Goal: Task Accomplishment & Management: Use online tool/utility

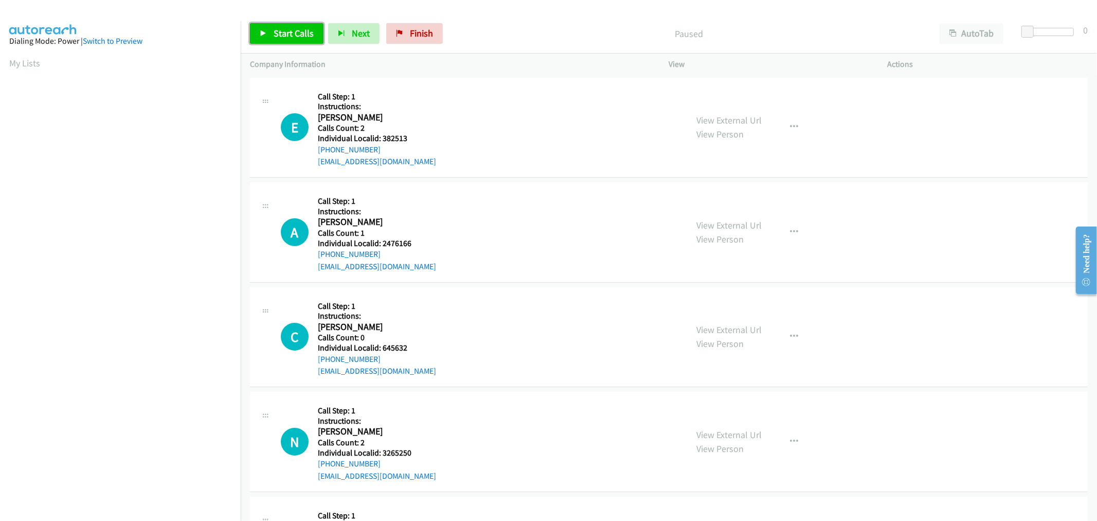
click at [284, 29] on span "Start Calls" at bounding box center [294, 33] width 40 height 12
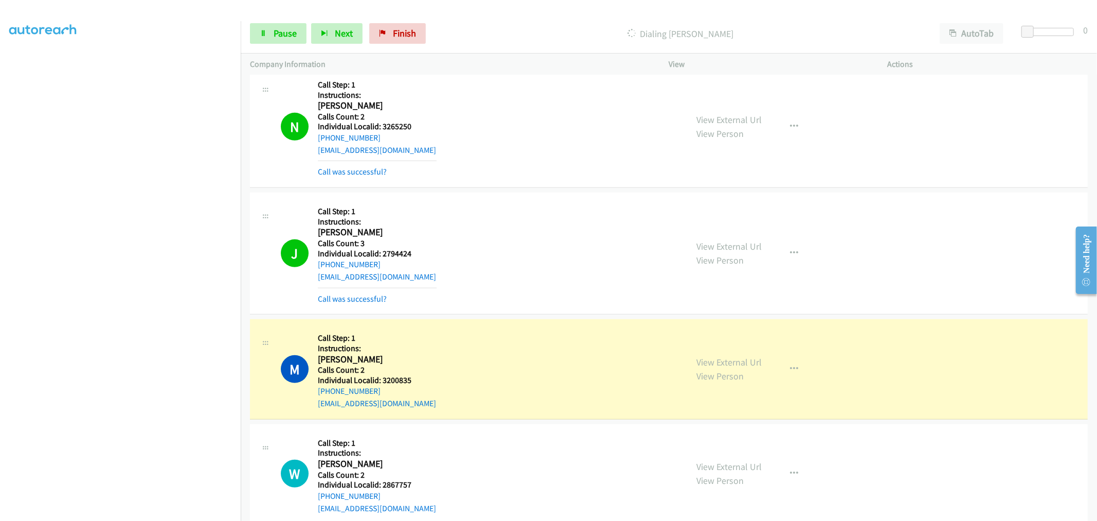
scroll to position [414, 0]
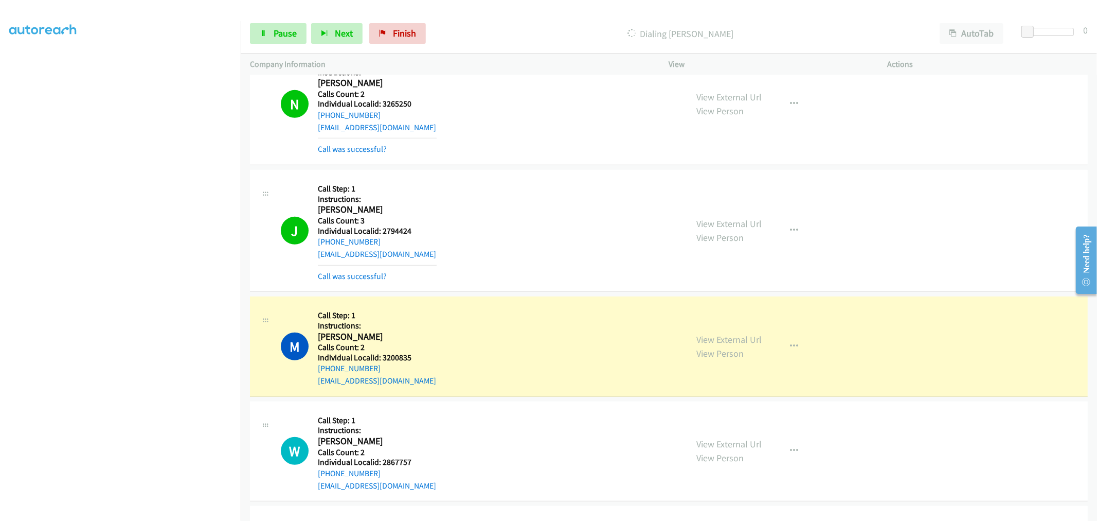
click at [397, 358] on h5 "Individual Localid: 3200835" at bounding box center [377, 357] width 119 height 10
copy h5 "3200835"
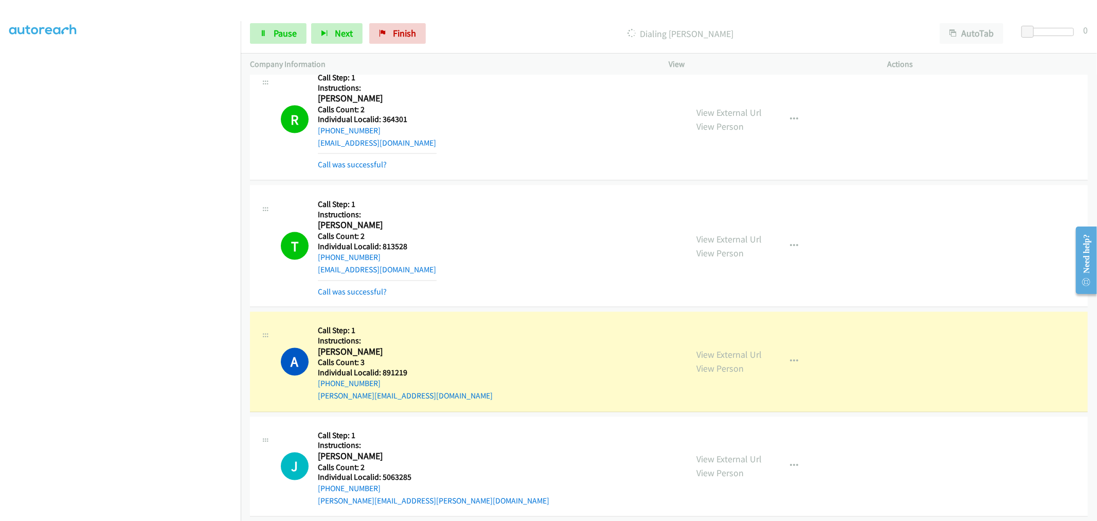
scroll to position [1415, 0]
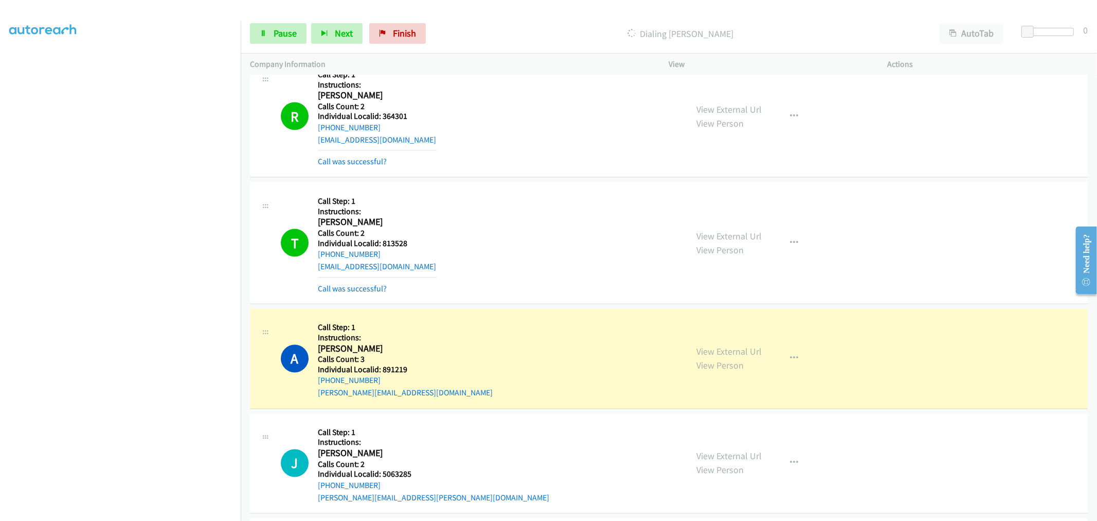
click at [400, 369] on h5 "Individual Localid: 891219" at bounding box center [405, 370] width 175 height 10
click at [400, 371] on h5 "Individual Localid: 891219" at bounding box center [405, 370] width 175 height 10
copy h5 "891219"
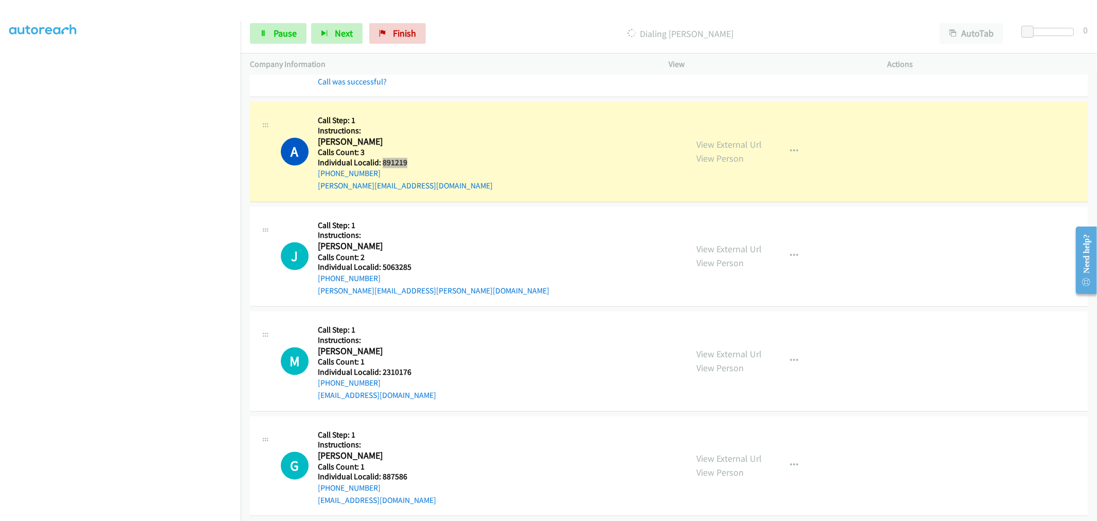
scroll to position [1629, 0]
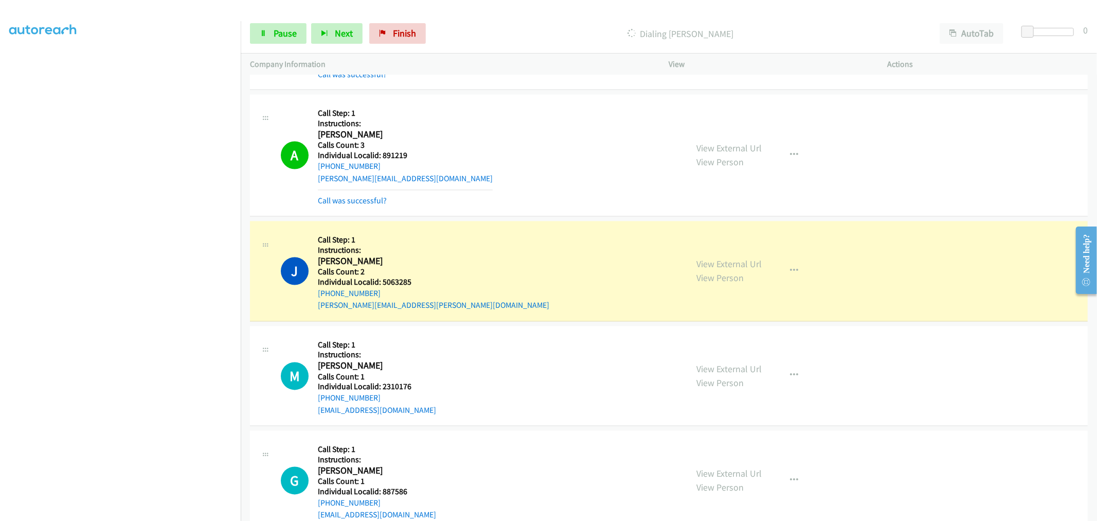
click at [272, 44] on div "Start Calls Pause Next Finish Dialing [PERSON_NAME] AutoTab AutoTab 0" at bounding box center [669, 34] width 857 height 40
click at [274, 36] on span "Pause" at bounding box center [285, 33] width 23 height 12
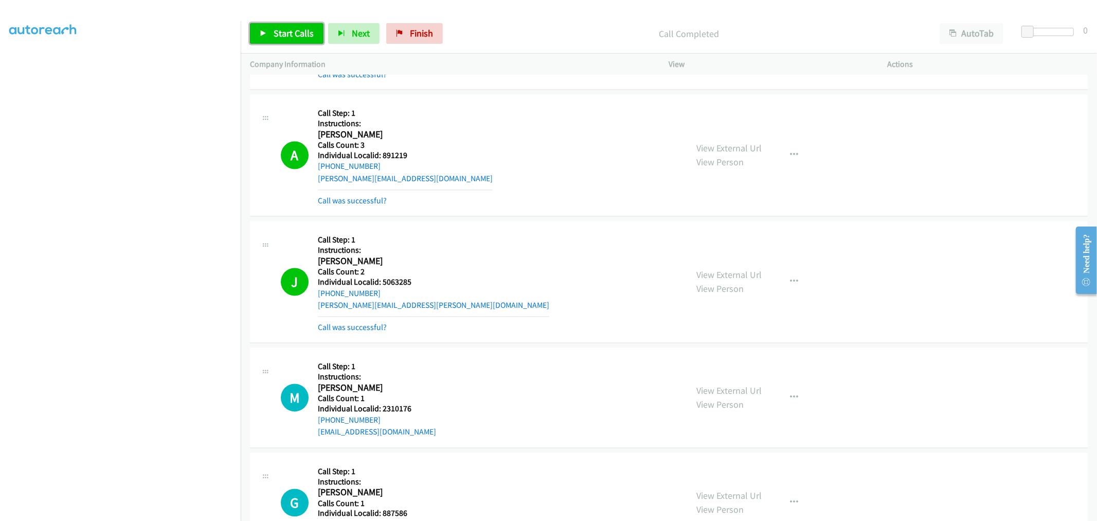
click at [297, 31] on span "Start Calls" at bounding box center [294, 33] width 40 height 12
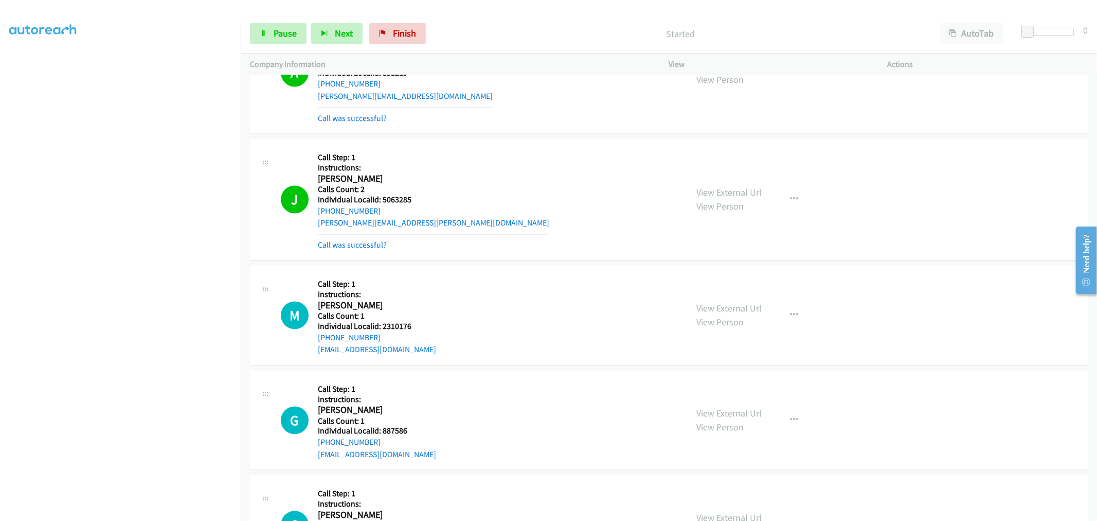
scroll to position [1715, 0]
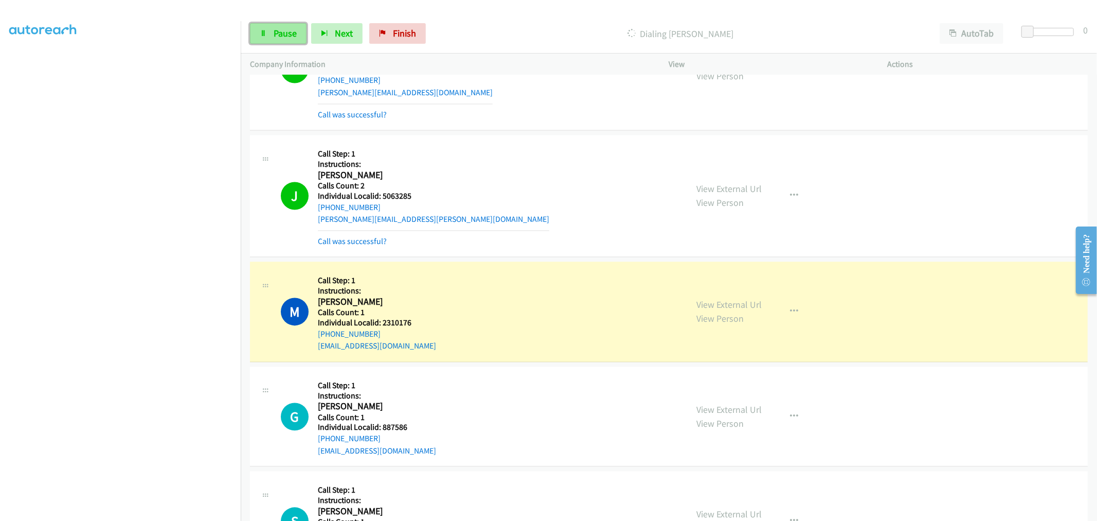
click at [279, 41] on link "Pause" at bounding box center [278, 33] width 57 height 21
